Goal: Find specific page/section: Find specific page/section

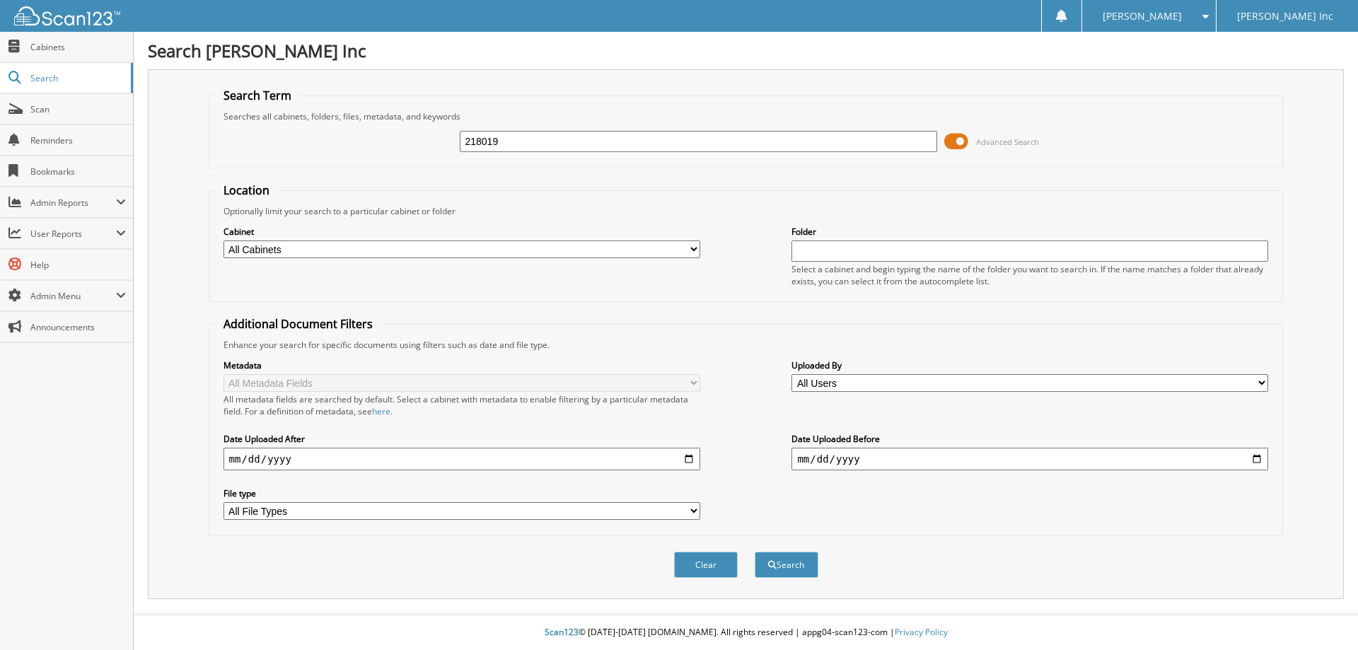
type input "218019"
click at [755, 552] on button "Search" at bounding box center [787, 565] width 64 height 26
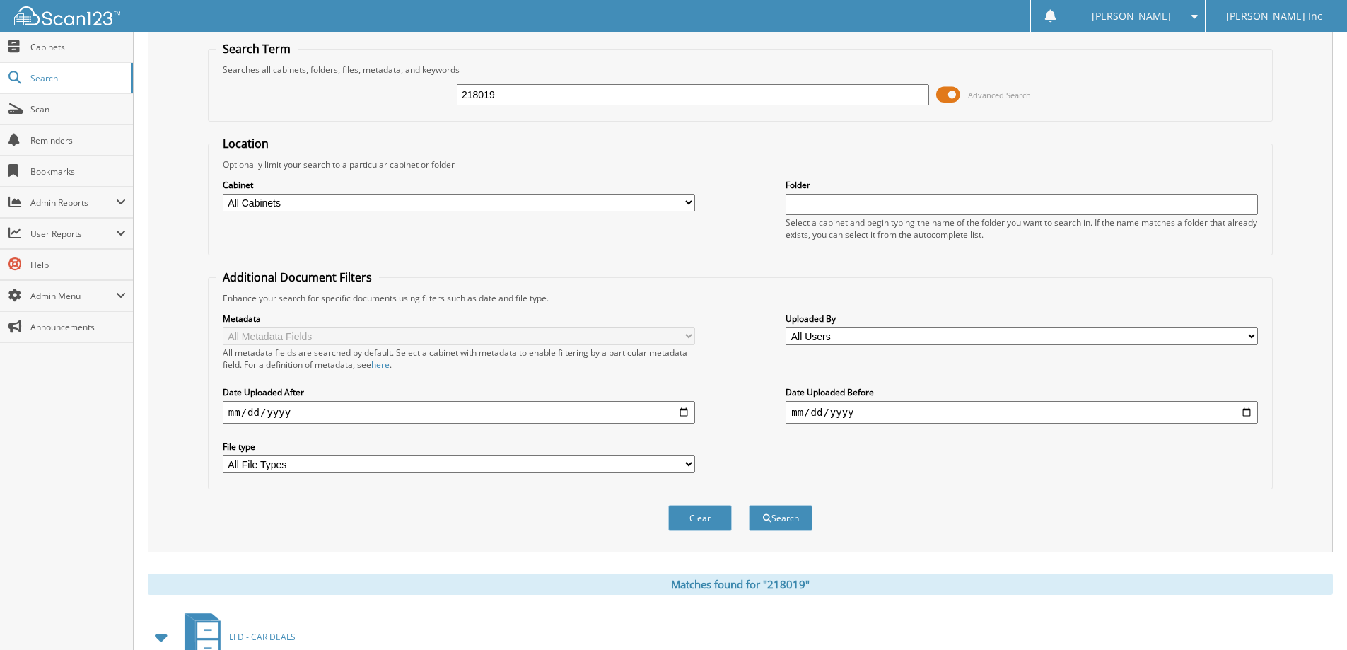
scroll to position [7, 0]
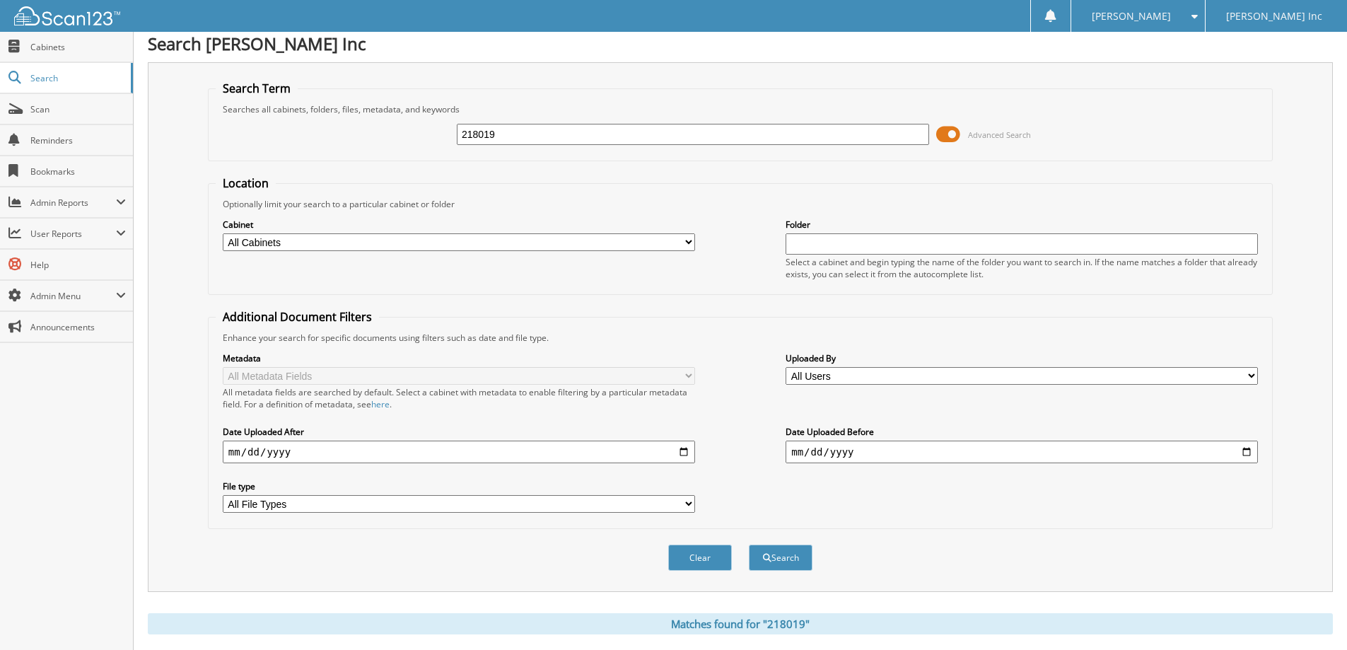
click at [516, 132] on input "218019" at bounding box center [693, 134] width 472 height 21
type input "2"
type input "[PERSON_NAME],[PERSON_NAME]"
click at [749, 544] on button "Search" at bounding box center [781, 557] width 64 height 26
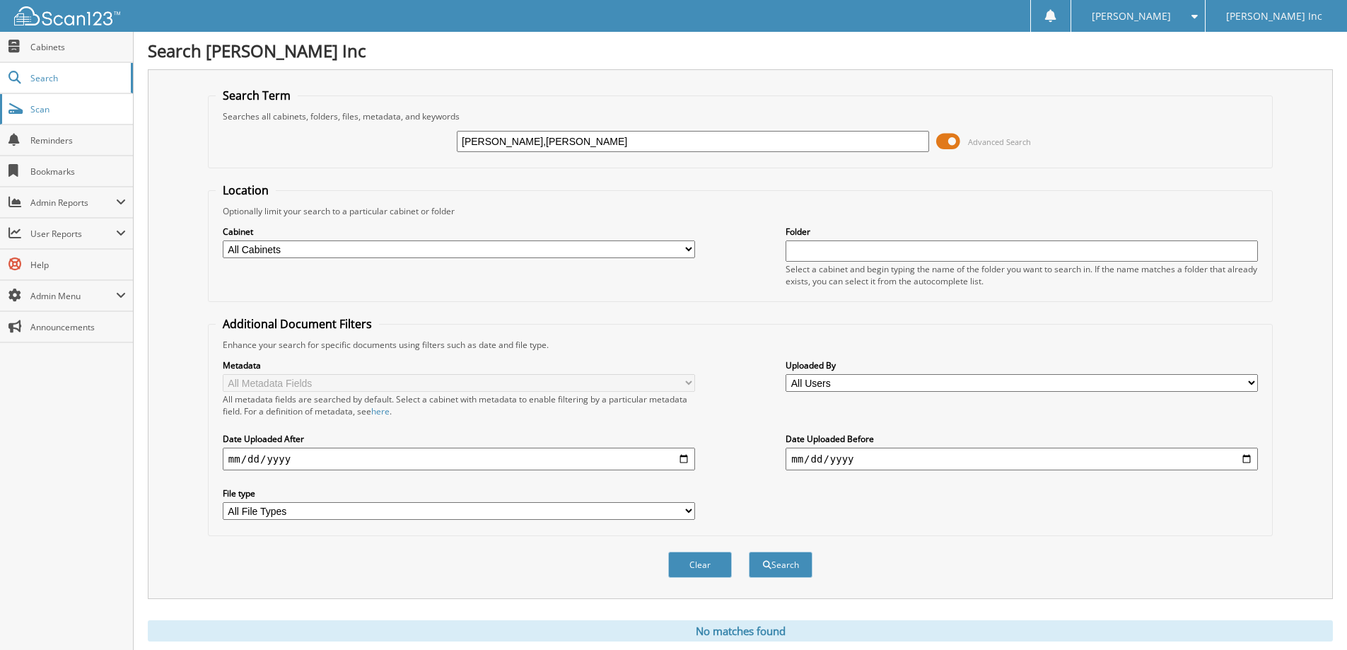
click at [55, 110] on span "Scan" at bounding box center [77, 109] width 95 height 12
